Goal: Task Accomplishment & Management: Manage account settings

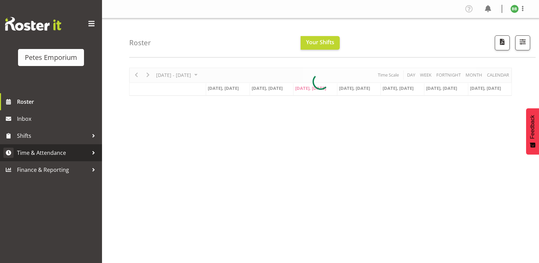
click at [59, 153] on span "Time & Attendance" at bounding box center [52, 152] width 71 height 10
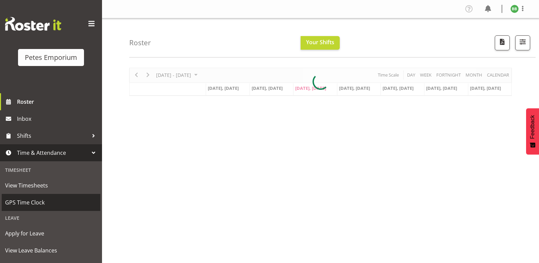
click at [43, 205] on span "GPS Time Clock" at bounding box center [51, 202] width 92 height 10
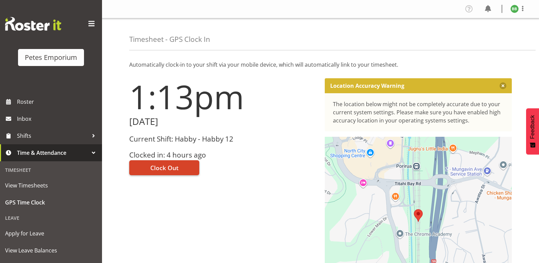
click at [175, 165] on span "Clock Out" at bounding box center [164, 167] width 28 height 9
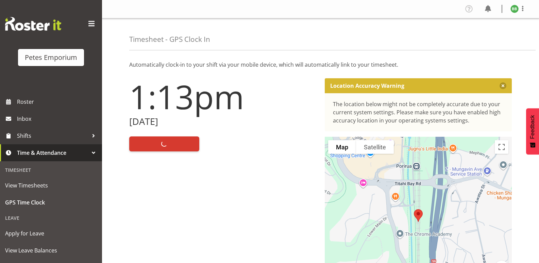
click at [513, 10] on img at bounding box center [514, 9] width 8 height 8
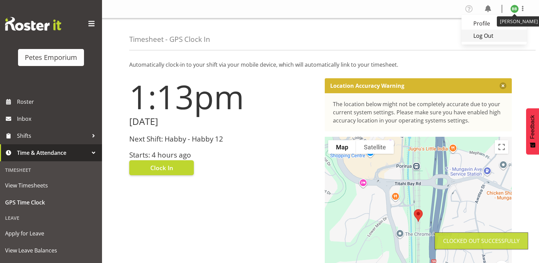
click at [491, 36] on link "Log Out" at bounding box center [493, 36] width 65 height 12
